Goal: Task Accomplishment & Management: Complete application form

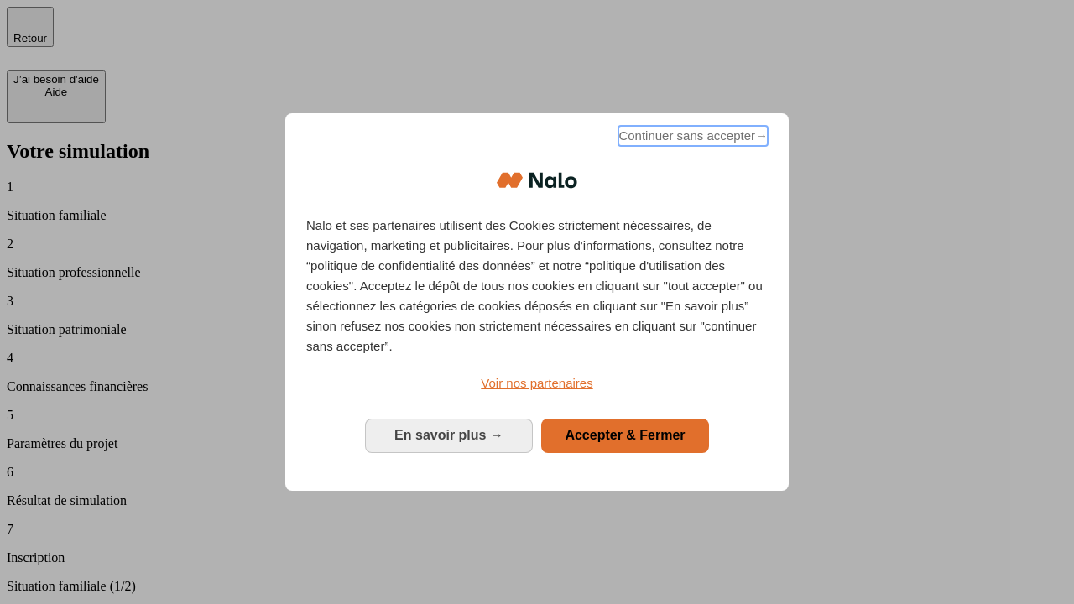
click at [691, 138] on span "Continuer sans accepter →" at bounding box center [692, 136] width 149 height 20
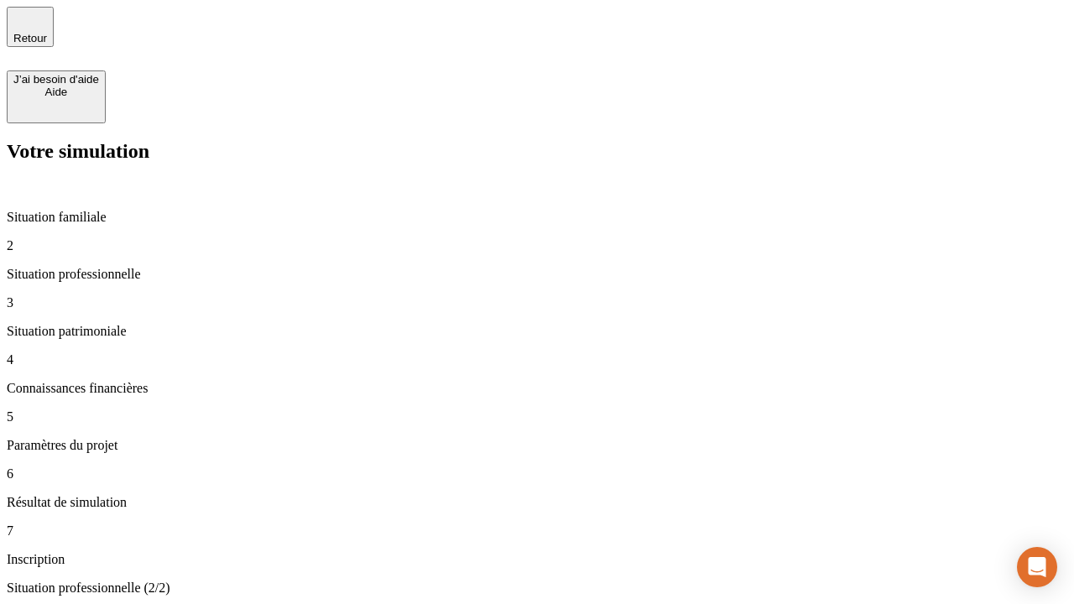
type input "30 000"
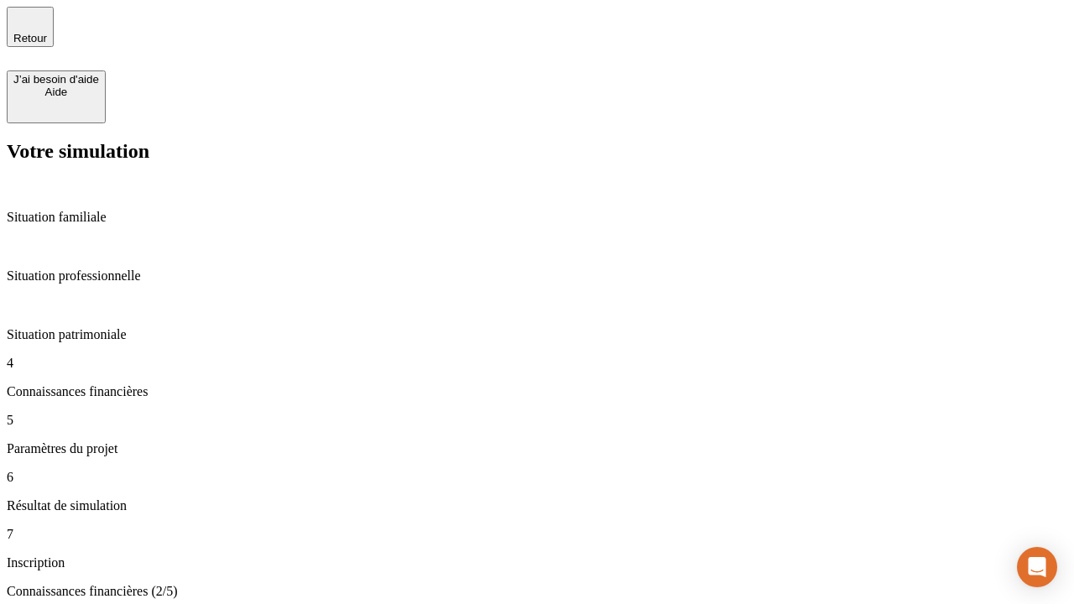
scroll to position [97, 0]
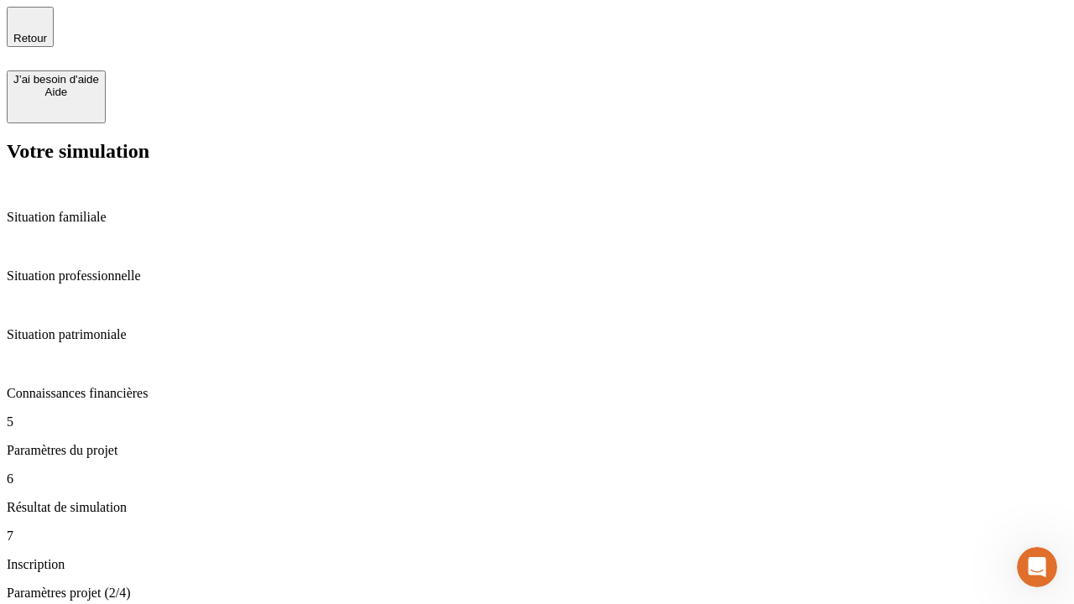
type input "25"
type input "1 000"
type input "640"
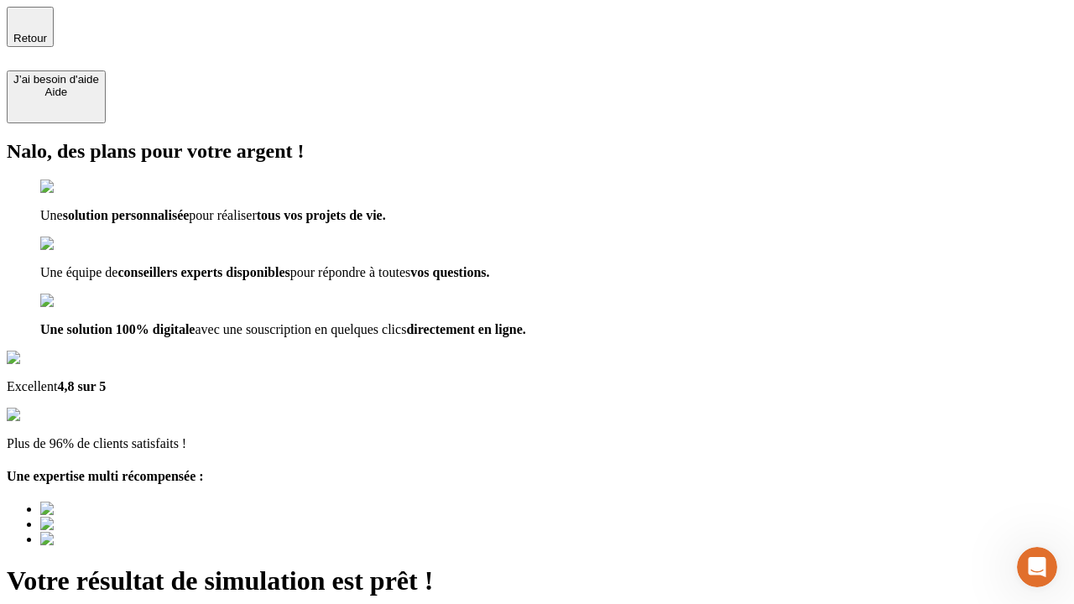
type input "[EMAIL_ADDRESS][PERSON_NAME][DOMAIN_NAME]"
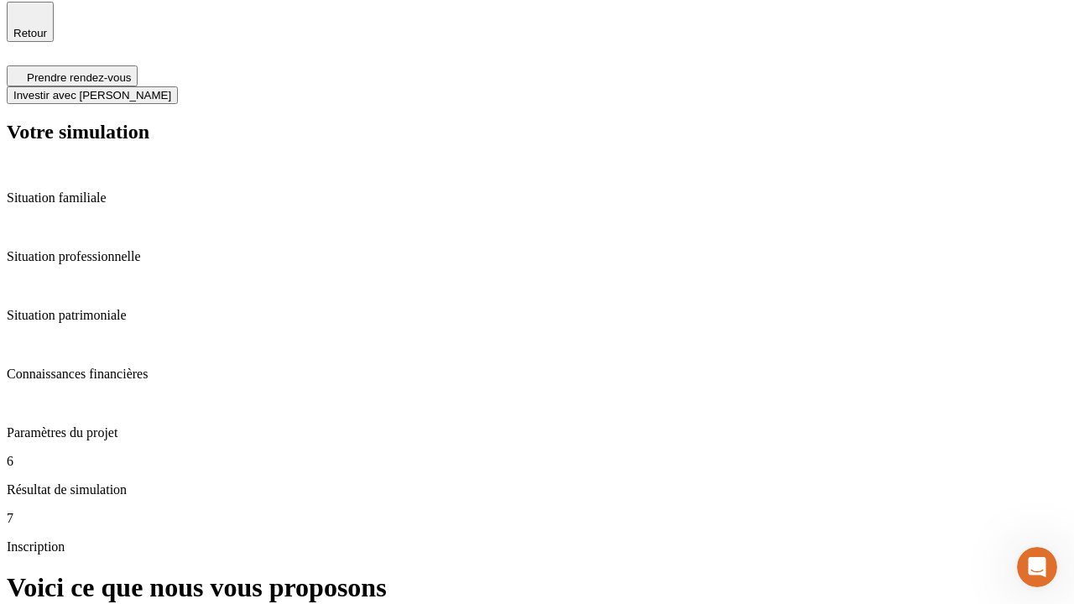
click at [171, 89] on span "Investir avec [PERSON_NAME]" at bounding box center [92, 95] width 158 height 13
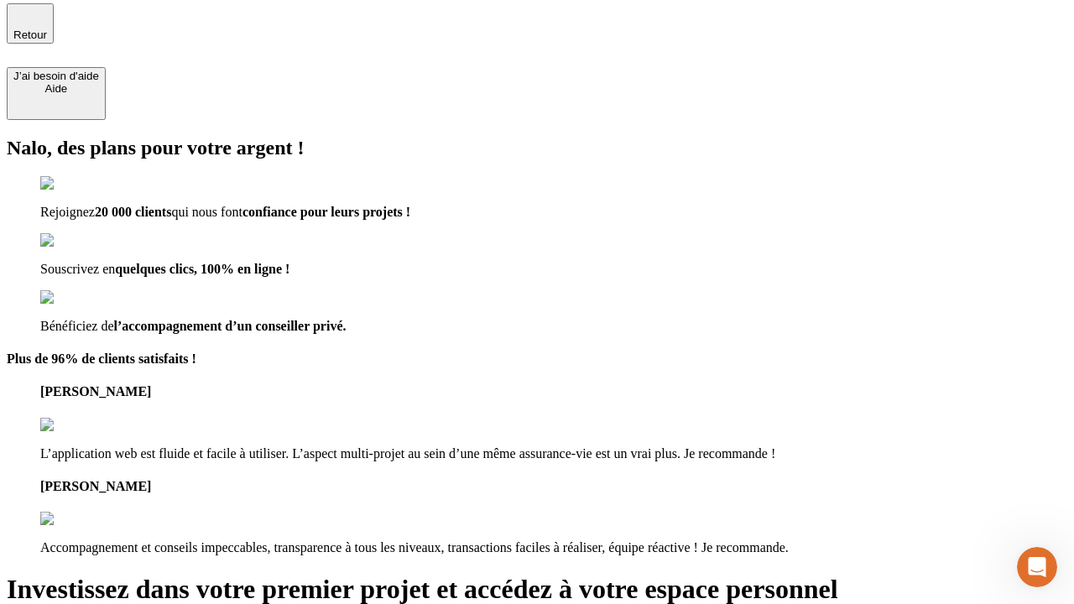
type input "[PERSON_NAME][EMAIL_ADDRESS][DOMAIN_NAME]"
